Goal: Task Accomplishment & Management: Complete application form

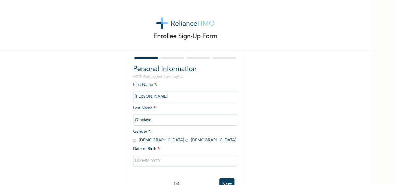
click at [185, 141] on input "radio" at bounding box center [186, 141] width 3 height 6
radio input "true"
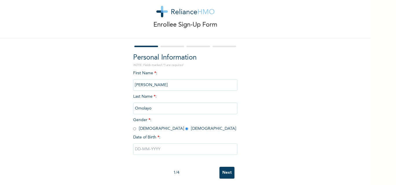
scroll to position [18, 0]
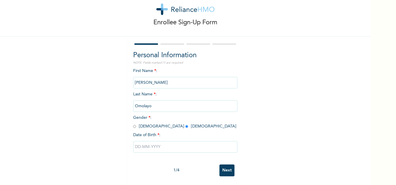
click at [143, 143] on input "text" at bounding box center [185, 147] width 104 height 12
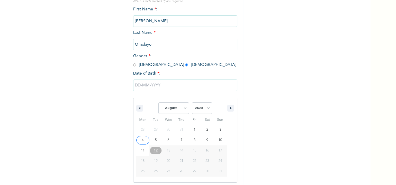
scroll to position [78, 0]
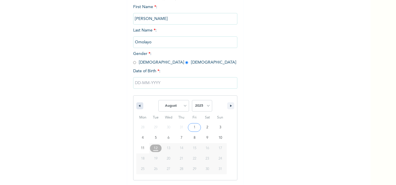
click at [138, 107] on icon "button" at bounding box center [139, 106] width 3 height 2
select select "5"
click at [208, 105] on select "2025 2024 2023 2022 2021 2020 2019 2018 2017 2016 2015 2014 2013 2012 2011 2010…" at bounding box center [202, 106] width 20 height 12
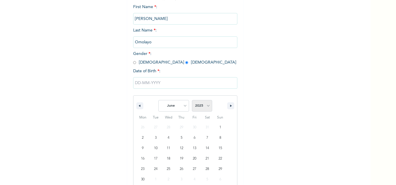
click at [208, 105] on select "2025 2024 2023 2022 2021 2020 2019 2018 2017 2016 2015 2014 2013 2012 2011 2010…" at bounding box center [202, 106] width 20 height 12
click at [192, 101] on select "2025 2024 2023 2022 2021 2020 2019 2018 2017 2016 2015 2014 2013 2012 2011 2010…" at bounding box center [202, 106] width 20 height 12
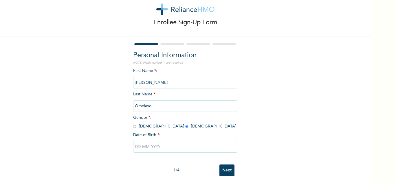
drag, startPoint x: 208, startPoint y: 101, endPoint x: 199, endPoint y: 47, distance: 54.6
click at [199, 50] on div "Personal Information NOTE: Fields marked (*) are required First Name * : [PERSO…" at bounding box center [185, 106] width 104 height 112
click at [185, 146] on input "text" at bounding box center [185, 147] width 104 height 12
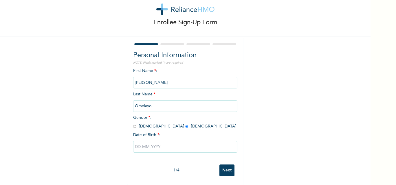
click at [143, 143] on input "text" at bounding box center [185, 147] width 104 height 12
select select "7"
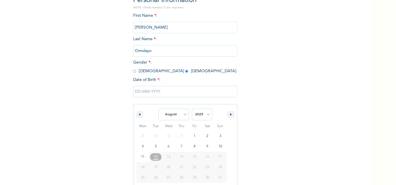
scroll to position [78, 0]
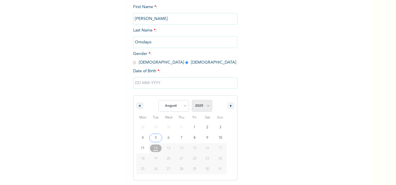
click at [205, 108] on select "2025 2024 2023 2022 2021 2020 2019 2018 2017 2016 2015 2014 2013 2012 2011 2010…" at bounding box center [202, 106] width 20 height 12
click at [206, 106] on select "2025 2024 2023 2022 2021 2020 2019 2018 2017 2016 2015 2014 2013 2012 2011 2010…" at bounding box center [202, 106] width 20 height 12
select select "1987"
click at [192, 101] on select "2025 2024 2023 2022 2021 2020 2019 2018 2017 2016 2015 2014 2013 2012 2011 2010…" at bounding box center [202, 106] width 20 height 12
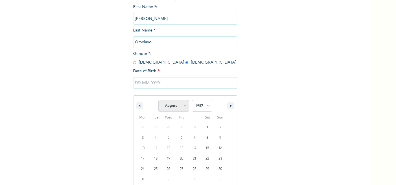
click at [182, 107] on select "January February March April May June July August September October November De…" at bounding box center [174, 106] width 31 height 12
select select "6"
click at [159, 101] on select "January February March April May June July August September October November De…" at bounding box center [174, 106] width 31 height 12
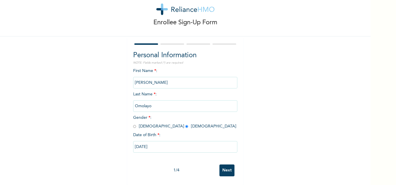
click at [164, 145] on input "[DATE]" at bounding box center [185, 147] width 104 height 12
type input "[DATE]"
select select "6"
select select "1987"
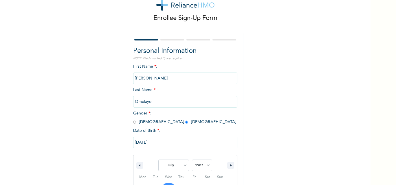
scroll to position [78, 0]
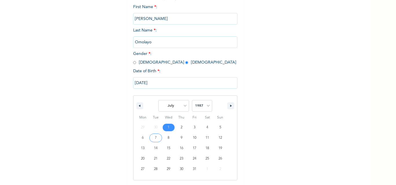
click at [143, 83] on input "[DATE]" at bounding box center [185, 83] width 104 height 12
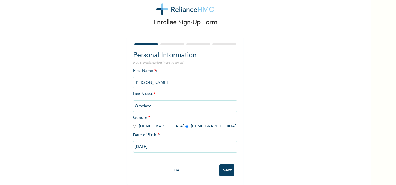
click at [143, 142] on input "[DATE]" at bounding box center [185, 147] width 104 height 12
select select "6"
select select "1987"
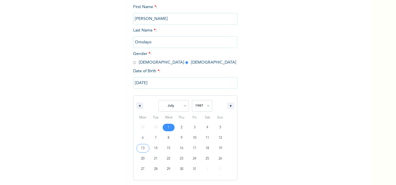
type input "[DATE]"
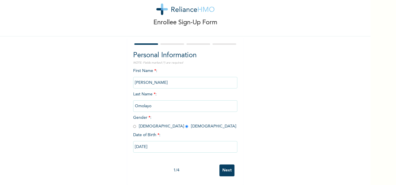
click at [174, 145] on input "[DATE]" at bounding box center [185, 147] width 104 height 12
select select "6"
select select "1987"
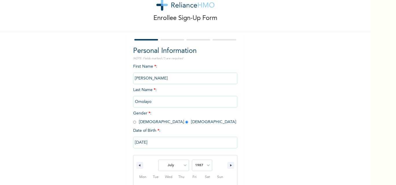
click at [174, 145] on div "[DATE] January February March April May June July August September October Nove…" at bounding box center [185, 187] width 104 height 106
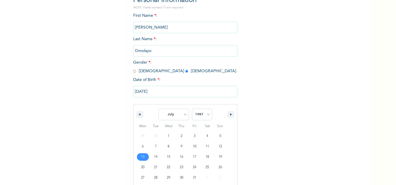
scroll to position [78, 0]
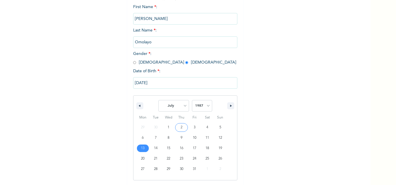
click at [171, 84] on input "[DATE]" at bounding box center [185, 83] width 104 height 12
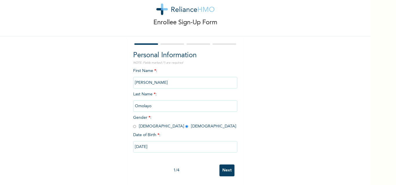
scroll to position [18, 0]
click at [223, 165] on input "Next" at bounding box center [227, 171] width 15 height 12
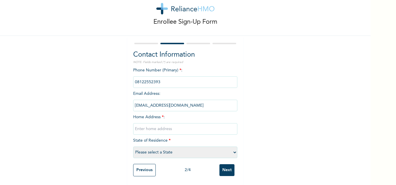
click at [157, 125] on input "text" at bounding box center [185, 129] width 104 height 12
type input "4"
type input "[STREET_ADDRESS]."
click at [232, 148] on select "Please select a State [PERSON_NAME] (FCT) [PERSON_NAME] Ibom [GEOGRAPHIC_DATA] …" at bounding box center [185, 153] width 104 height 12
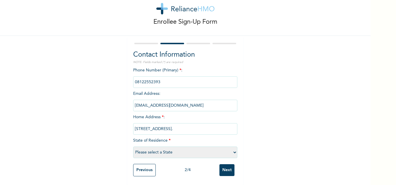
click at [232, 148] on select "Please select a State [PERSON_NAME] (FCT) [PERSON_NAME] Ibom [GEOGRAPHIC_DATA] …" at bounding box center [185, 153] width 104 height 12
click at [233, 148] on select "Please select a State [PERSON_NAME] (FCT) [PERSON_NAME] Ibom [GEOGRAPHIC_DATA] …" at bounding box center [185, 153] width 104 height 12
select select "25"
click at [133, 147] on select "Please select a State [PERSON_NAME] (FCT) [PERSON_NAME] Ibom [GEOGRAPHIC_DATA] …" at bounding box center [185, 153] width 104 height 12
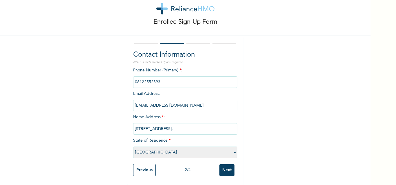
click at [220, 167] on input "Next" at bounding box center [227, 171] width 15 height 12
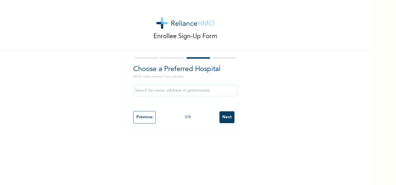
scroll to position [0, 0]
click at [165, 92] on input "text" at bounding box center [185, 91] width 104 height 12
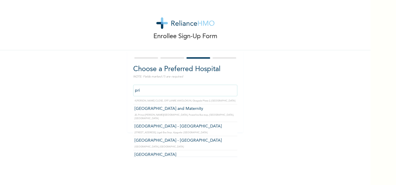
scroll to position [35, 0]
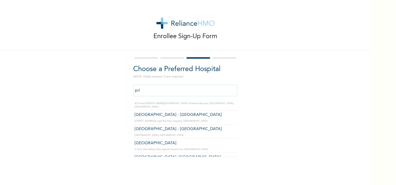
type input "[GEOGRAPHIC_DATA] - [GEOGRAPHIC_DATA]"
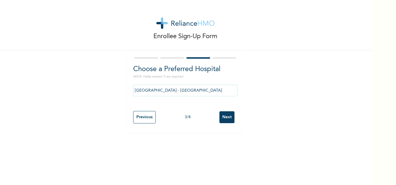
click at [225, 119] on input "Next" at bounding box center [227, 118] width 15 height 12
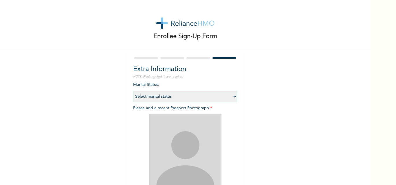
click at [234, 96] on select "Select marital status [DEMOGRAPHIC_DATA] Married [DEMOGRAPHIC_DATA] Widow/[DEMO…" at bounding box center [185, 97] width 104 height 12
select select "2"
click at [133, 91] on select "Select marital status [DEMOGRAPHIC_DATA] Married [DEMOGRAPHIC_DATA] Widow/[DEMO…" at bounding box center [185, 97] width 104 height 12
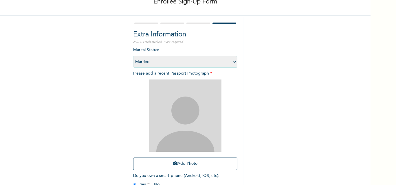
scroll to position [46, 0]
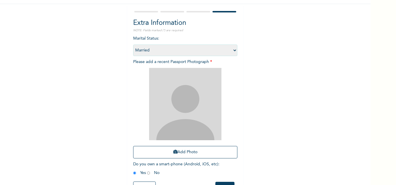
click at [345, 151] on div "Enrollee Sign-Up Form Extra Information NOTE: Fields marked (*) are required Ma…" at bounding box center [185, 79] width 371 height 250
click at [350, 152] on div "Enrollee Sign-Up Form Extra Information NOTE: Fields marked (*) are required Ma…" at bounding box center [185, 79] width 371 height 250
click at [178, 152] on button "Add Photo" at bounding box center [185, 152] width 104 height 12
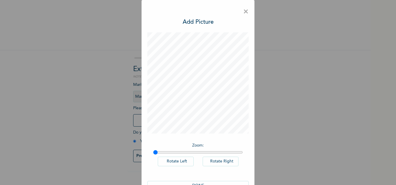
scroll to position [17, 0]
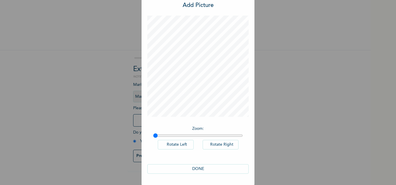
click at [194, 169] on button "DONE" at bounding box center [198, 170] width 101 height 10
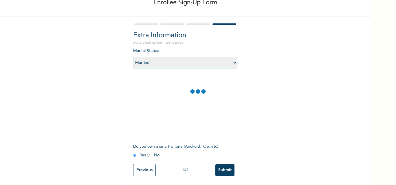
scroll to position [38, 0]
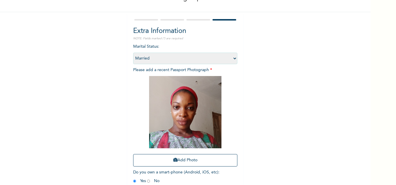
click at [256, 109] on div "Enrollee Sign-Up Form Extra Information NOTE: Fields marked (*) are required Ma…" at bounding box center [185, 87] width 371 height 250
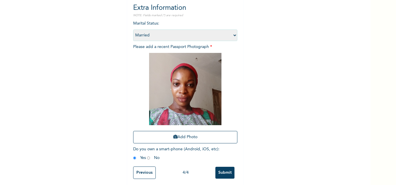
scroll to position [68, 0]
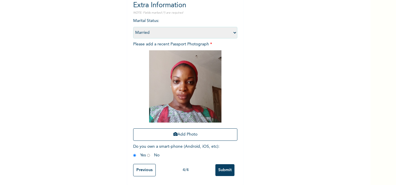
click at [224, 165] on input "Submit" at bounding box center [225, 171] width 19 height 12
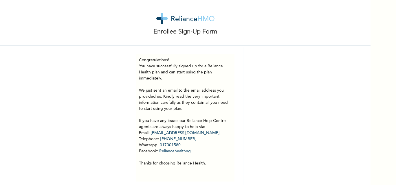
scroll to position [0, 0]
